Goal: Transaction & Acquisition: Subscribe to service/newsletter

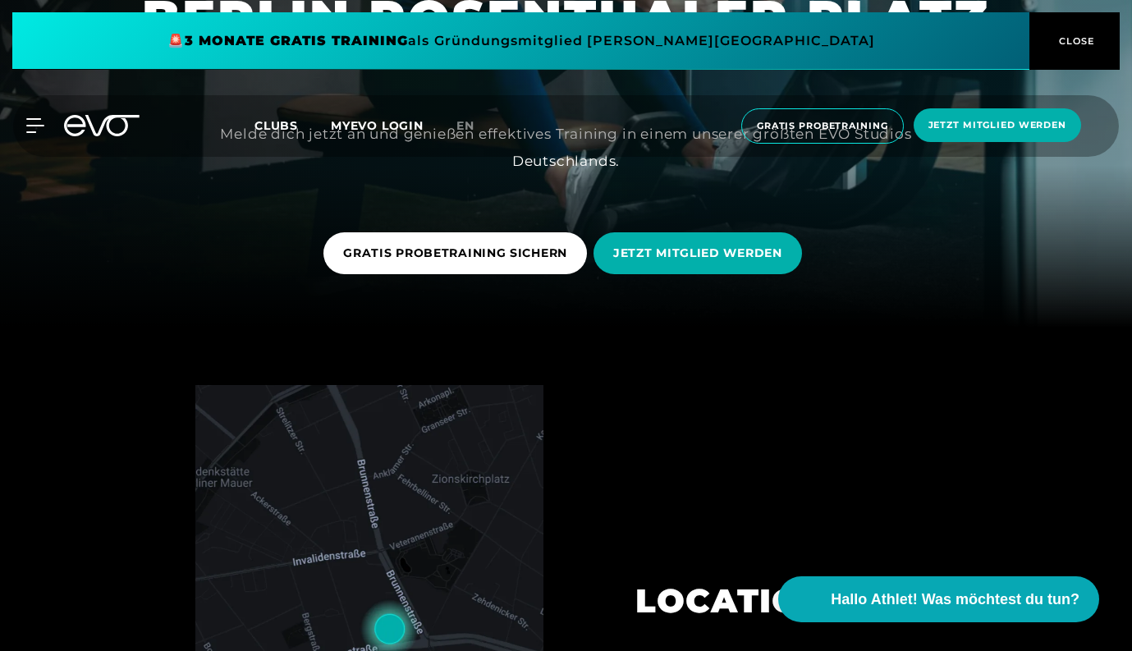
click at [1094, 42] on span "CLOSE" at bounding box center [1075, 41] width 40 height 15
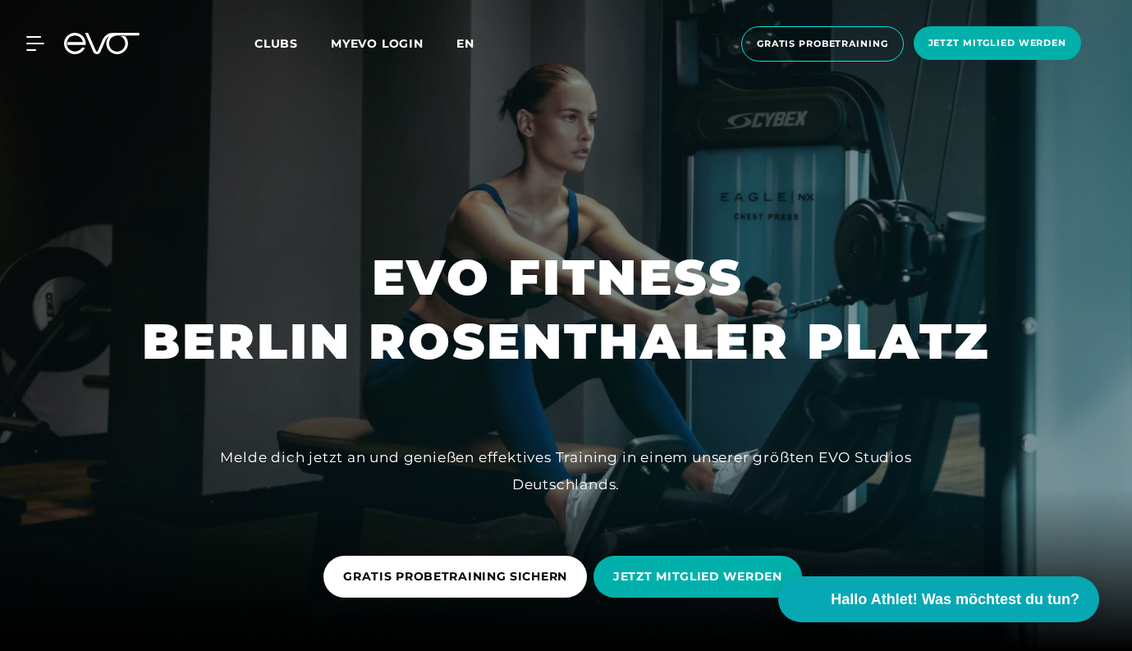
click at [468, 44] on span "en" at bounding box center [465, 43] width 18 height 15
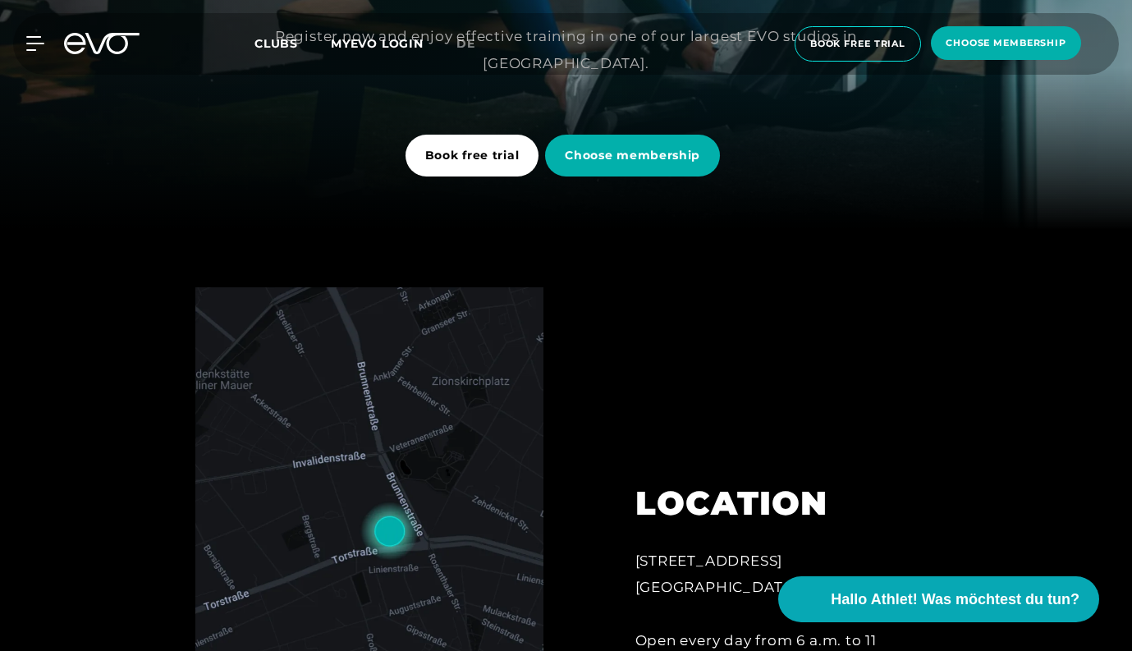
scroll to position [413, 0]
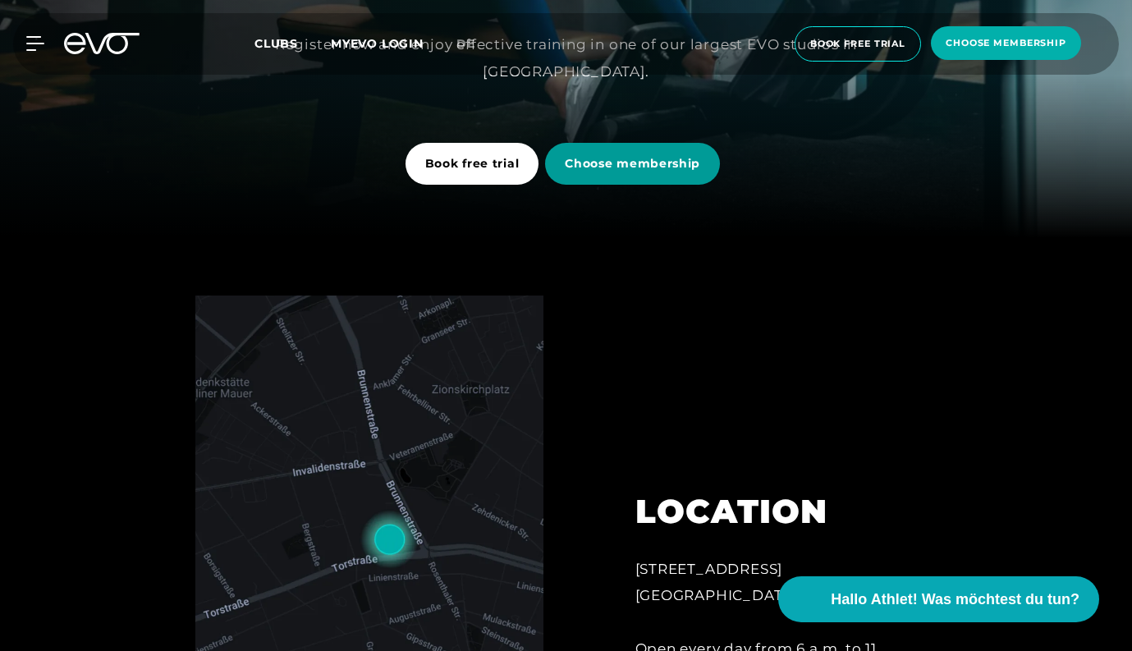
click at [660, 159] on span "Choose membership" at bounding box center [632, 163] width 135 height 17
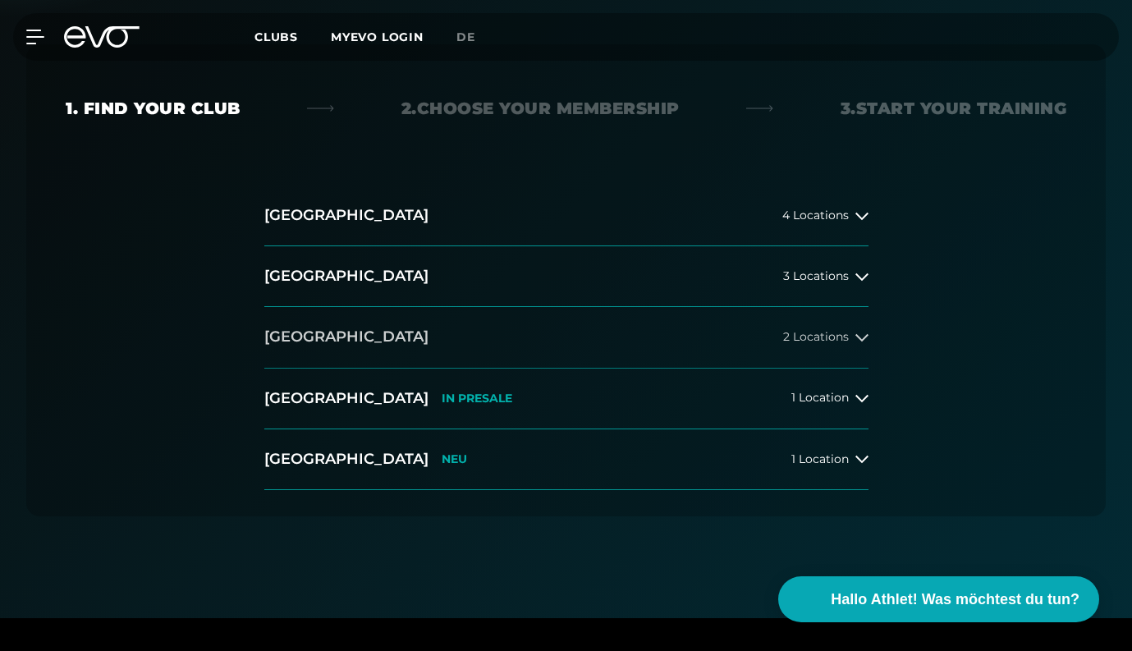
scroll to position [319, 0]
click at [502, 286] on button "[GEOGRAPHIC_DATA] 3 Locations" at bounding box center [566, 276] width 604 height 61
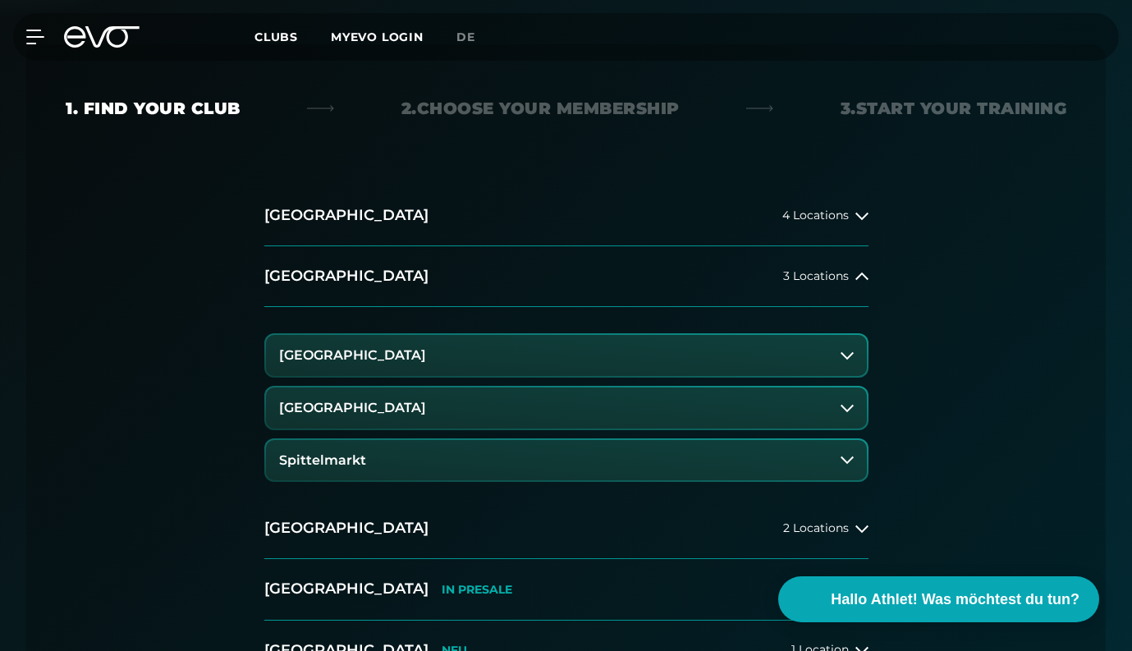
click at [392, 417] on button "[GEOGRAPHIC_DATA]" at bounding box center [566, 408] width 601 height 41
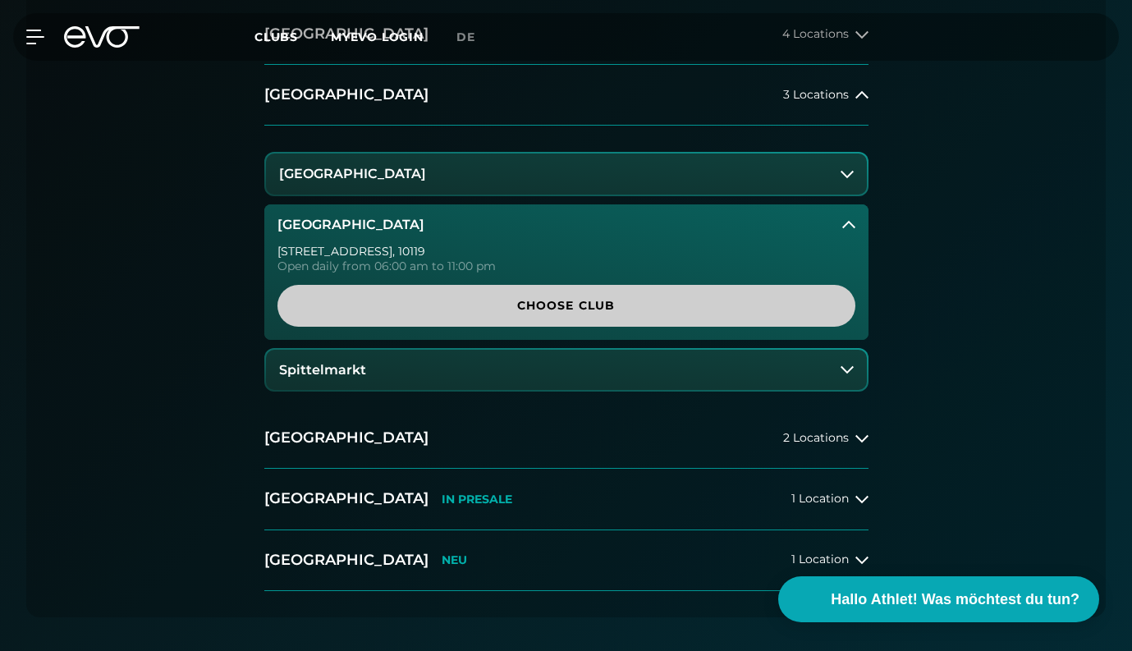
click at [485, 305] on span "Choose Club" at bounding box center [566, 305] width 539 height 17
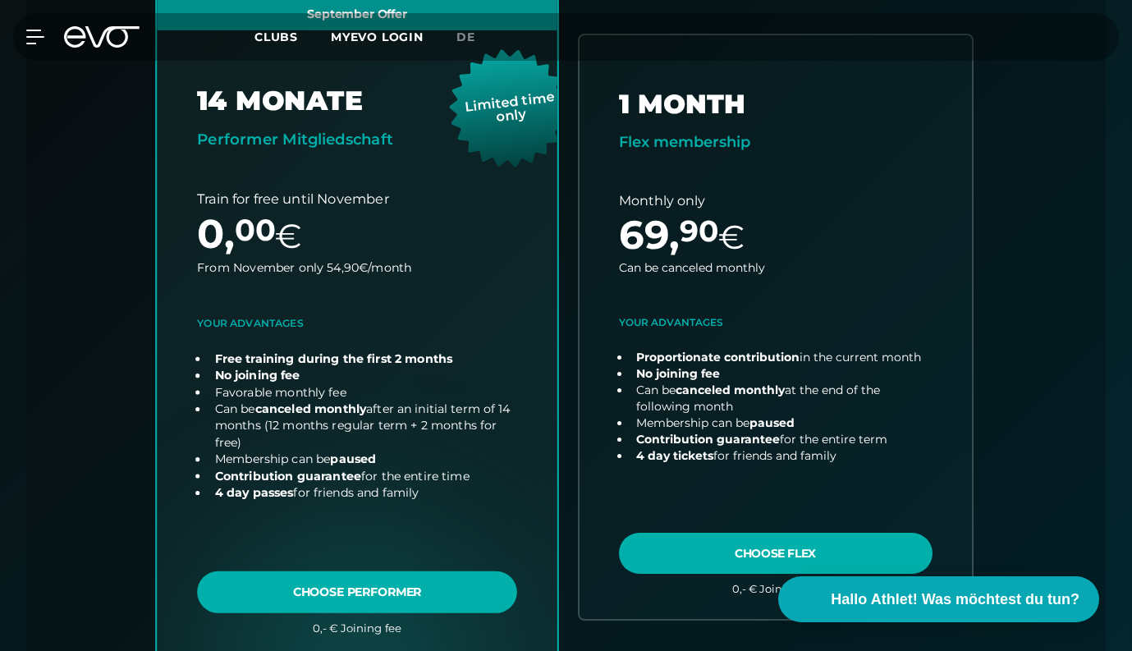
scroll to position [614, 0]
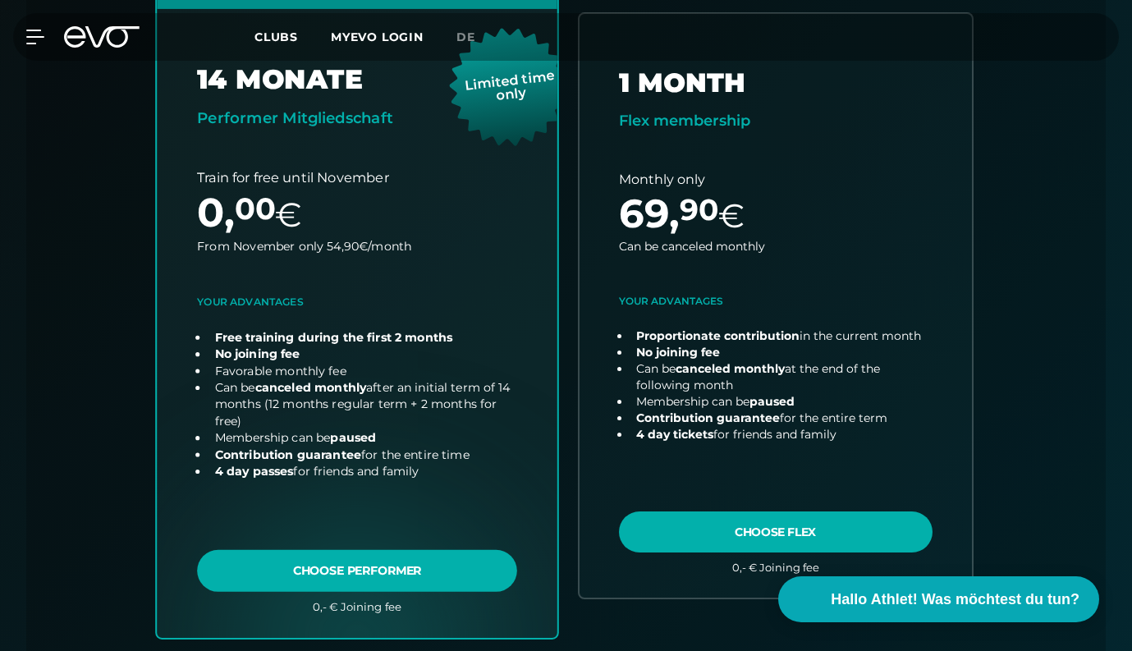
click at [320, 413] on link "choose plan" at bounding box center [357, 306] width 401 height 663
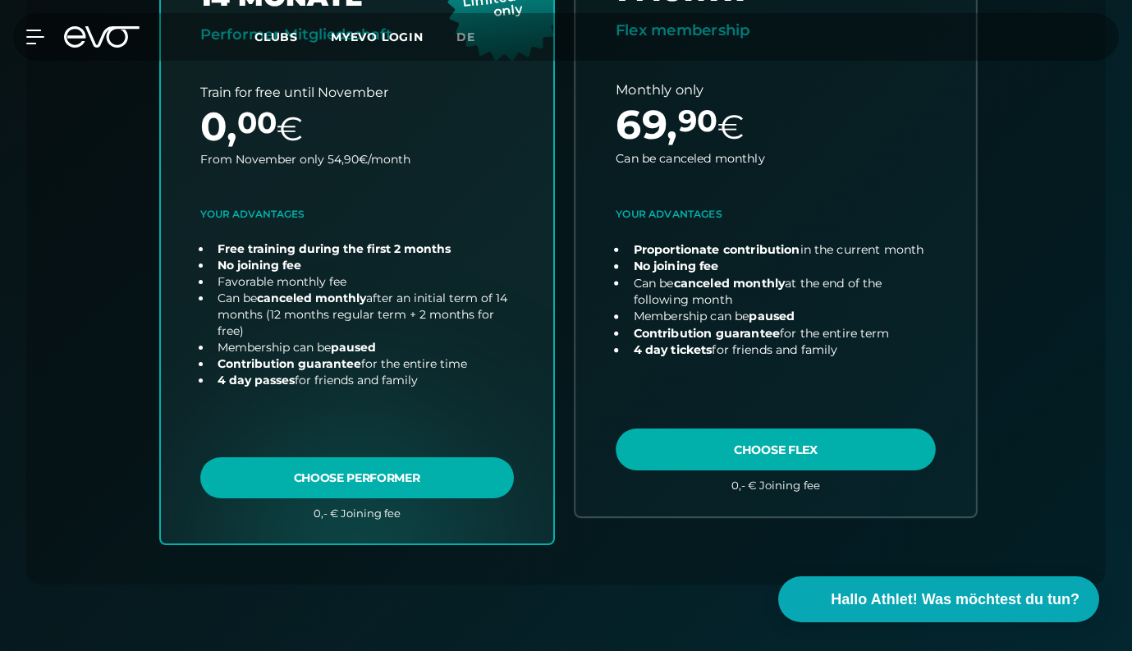
scroll to position [705, 0]
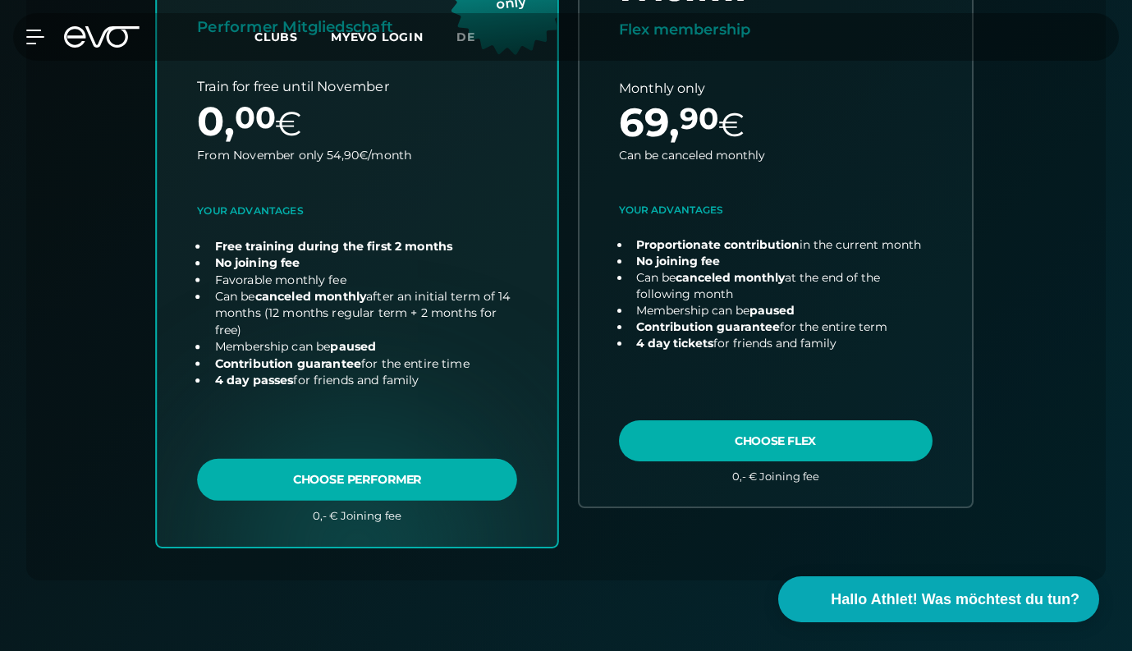
click at [256, 209] on link "choose plan" at bounding box center [357, 214] width 401 height 663
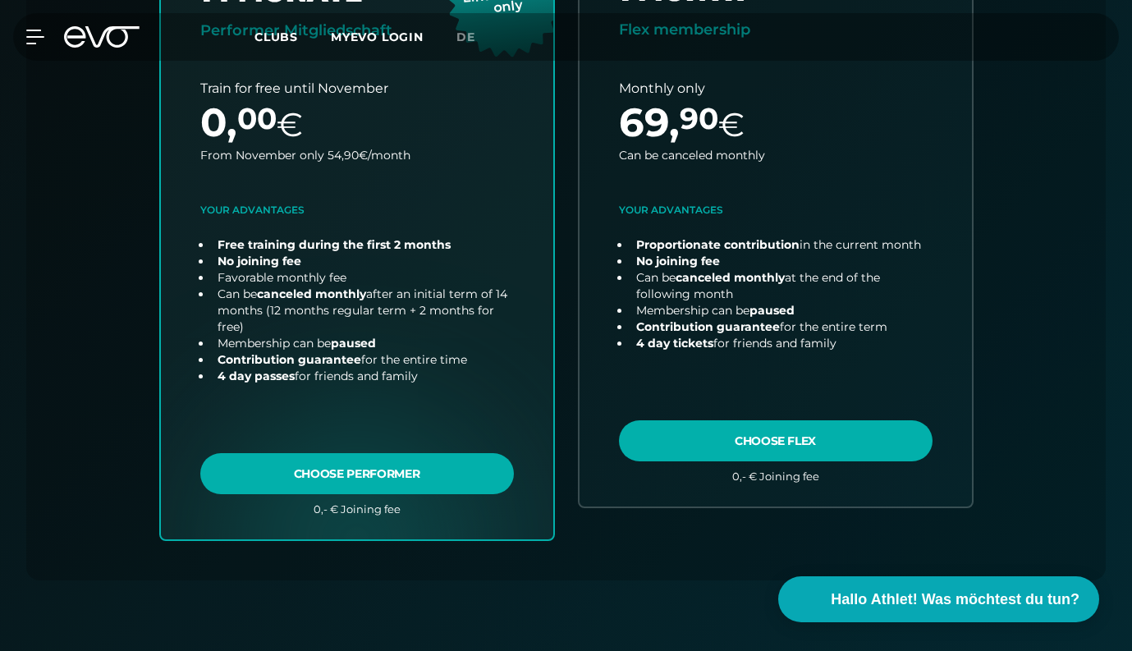
click at [9, 28] on div "MyEVO Login About Memberships free trial DAYPASS EVO Studios [GEOGRAPHIC_DATA] …" at bounding box center [566, 37] width 1132 height 74
click at [29, 30] on icon at bounding box center [38, 36] width 23 height 13
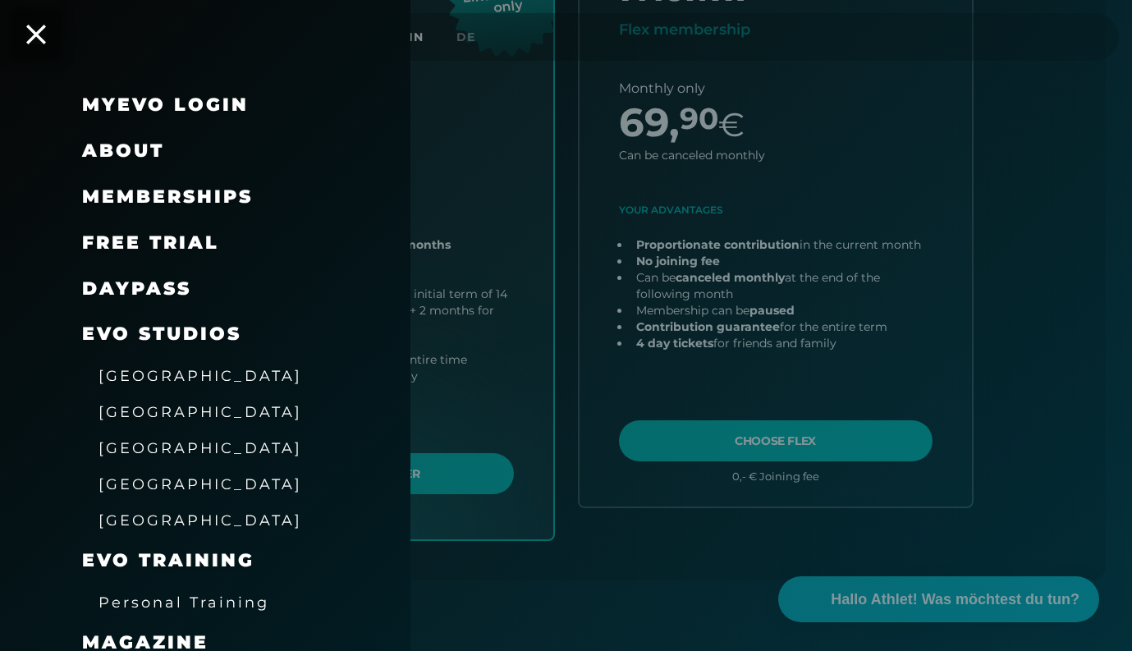
click at [122, 155] on span "About" at bounding box center [123, 151] width 82 height 22
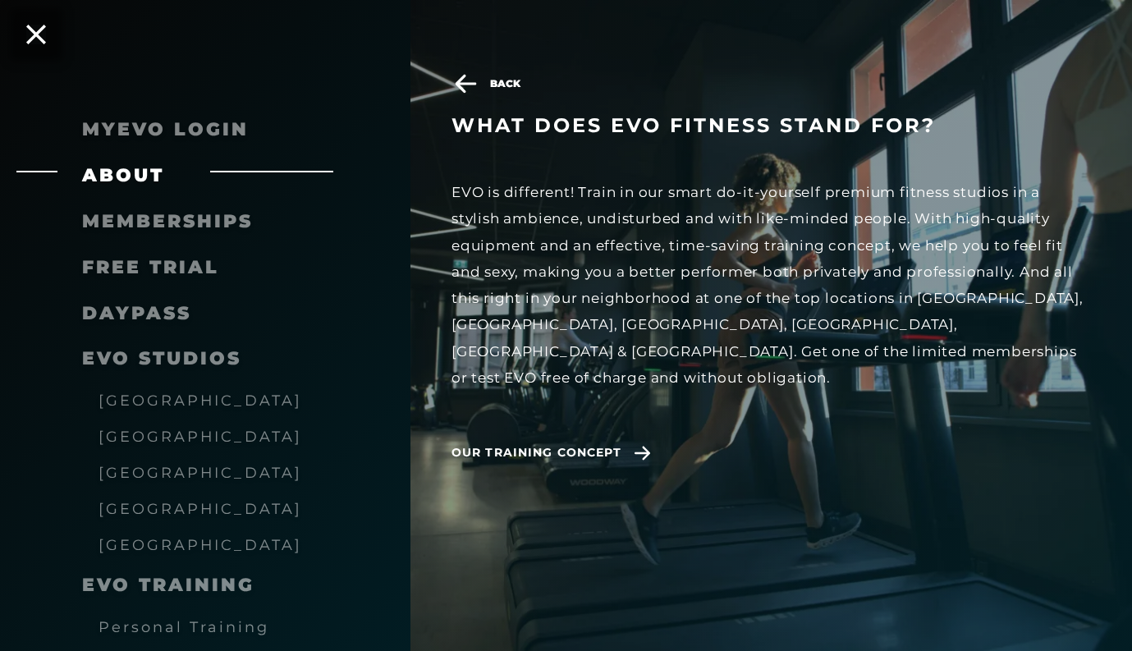
click at [681, 155] on div "What does EVO Fitness stand for? EVO is different! Train in our smart do-it-you…" at bounding box center [792, 308] width 681 height 390
click at [601, 444] on span "Our training concept" at bounding box center [537, 452] width 170 height 17
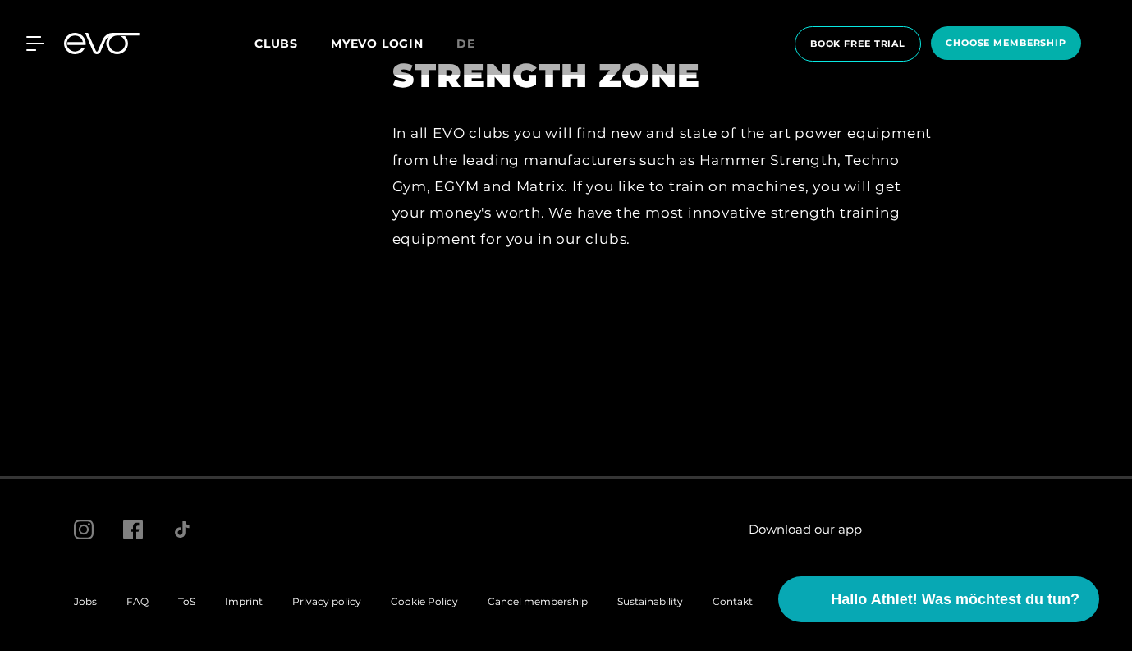
scroll to position [7032, 0]
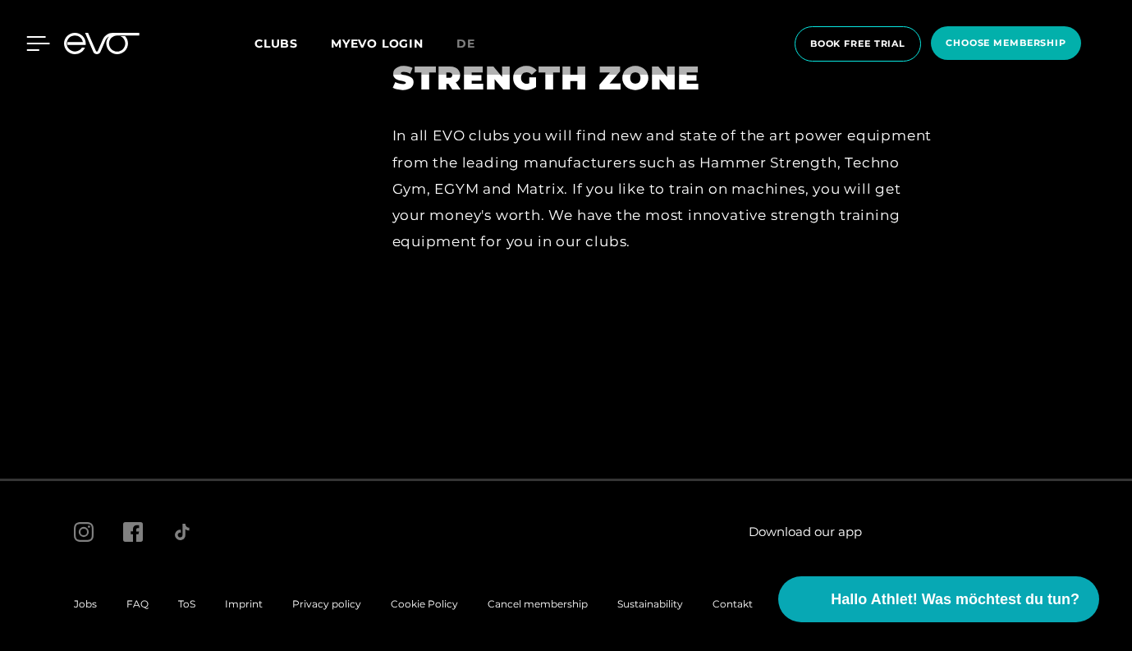
click at [42, 49] on icon at bounding box center [38, 43] width 24 height 15
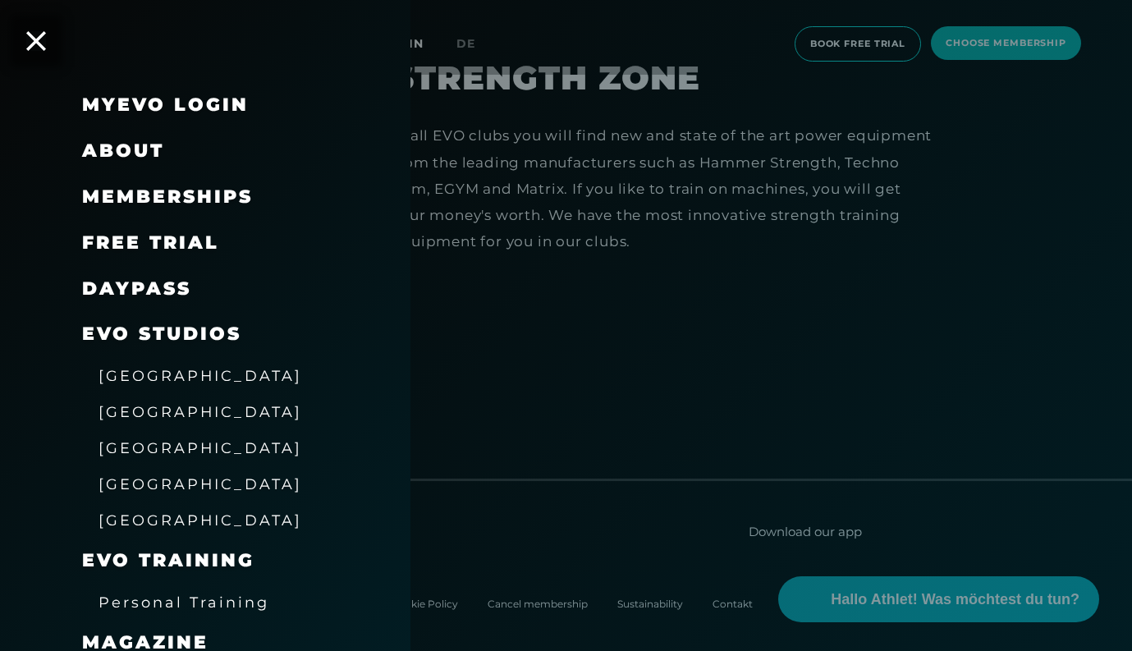
click at [181, 196] on span "Memberships" at bounding box center [167, 197] width 171 height 22
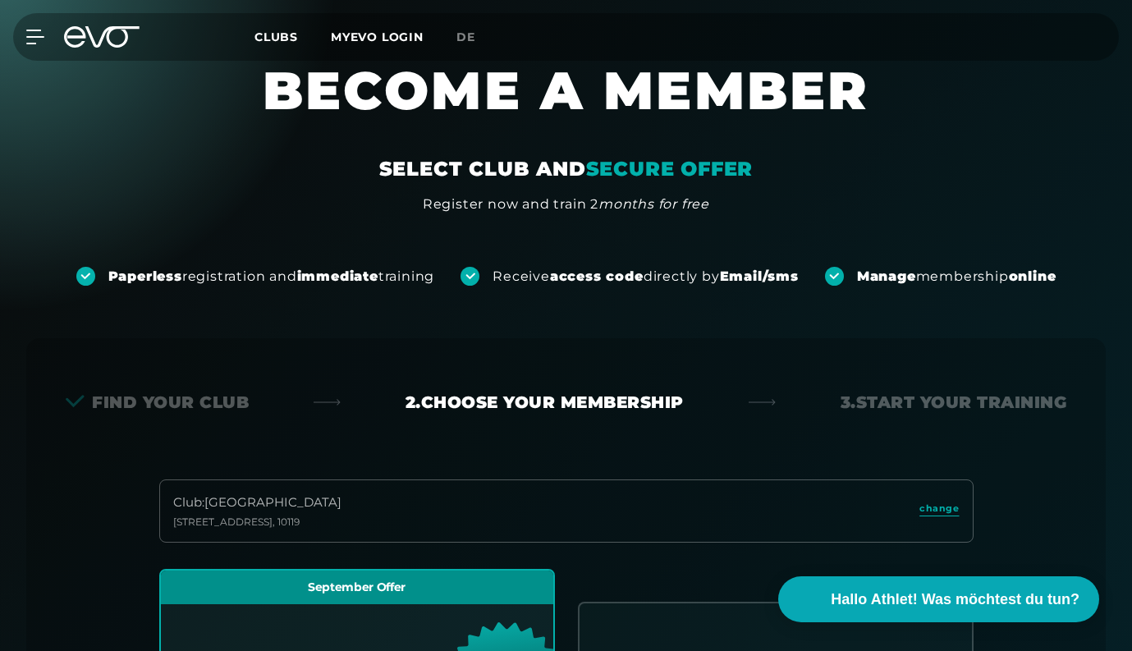
scroll to position [363, 0]
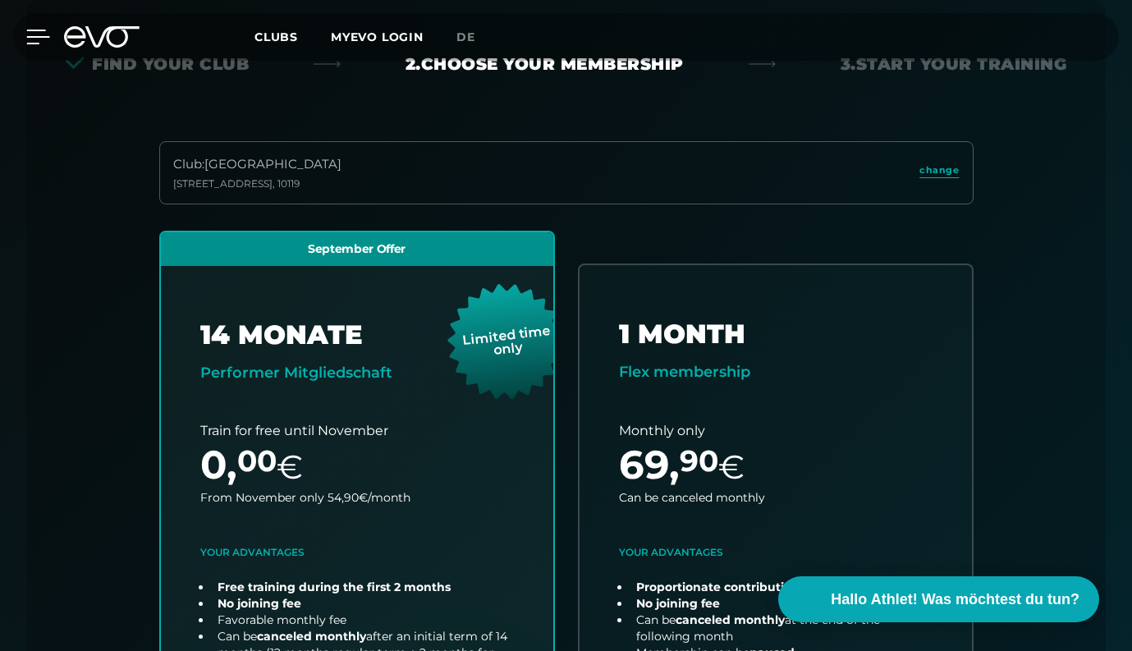
click at [44, 31] on icon at bounding box center [38, 36] width 23 height 13
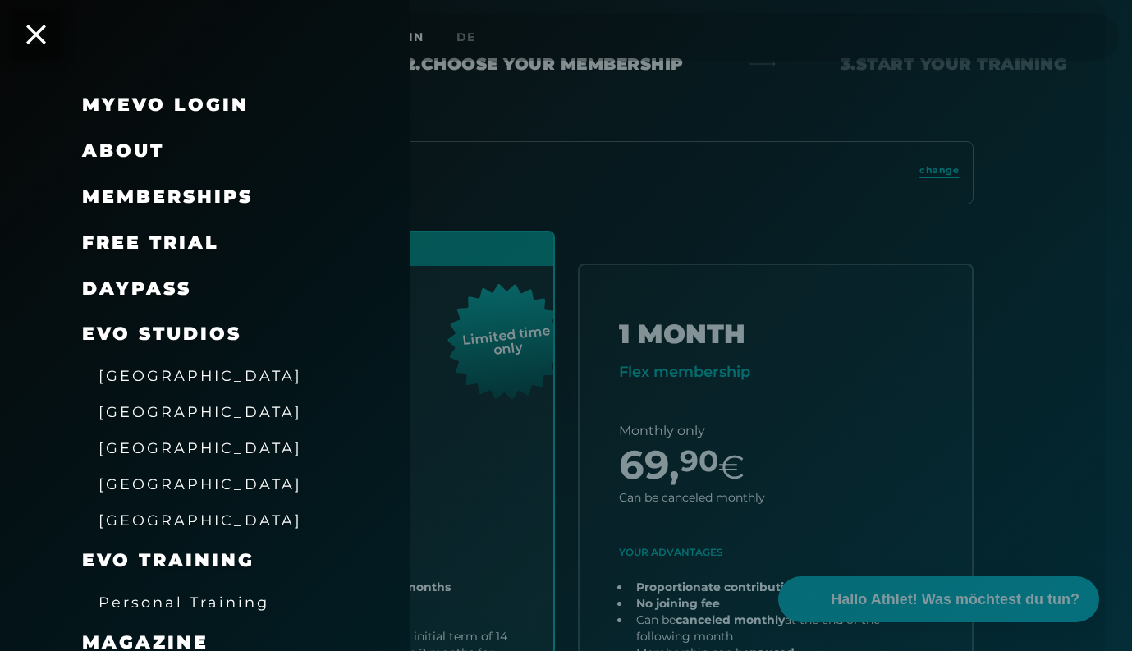
scroll to position [0, 0]
